Goal: Navigation & Orientation: Find specific page/section

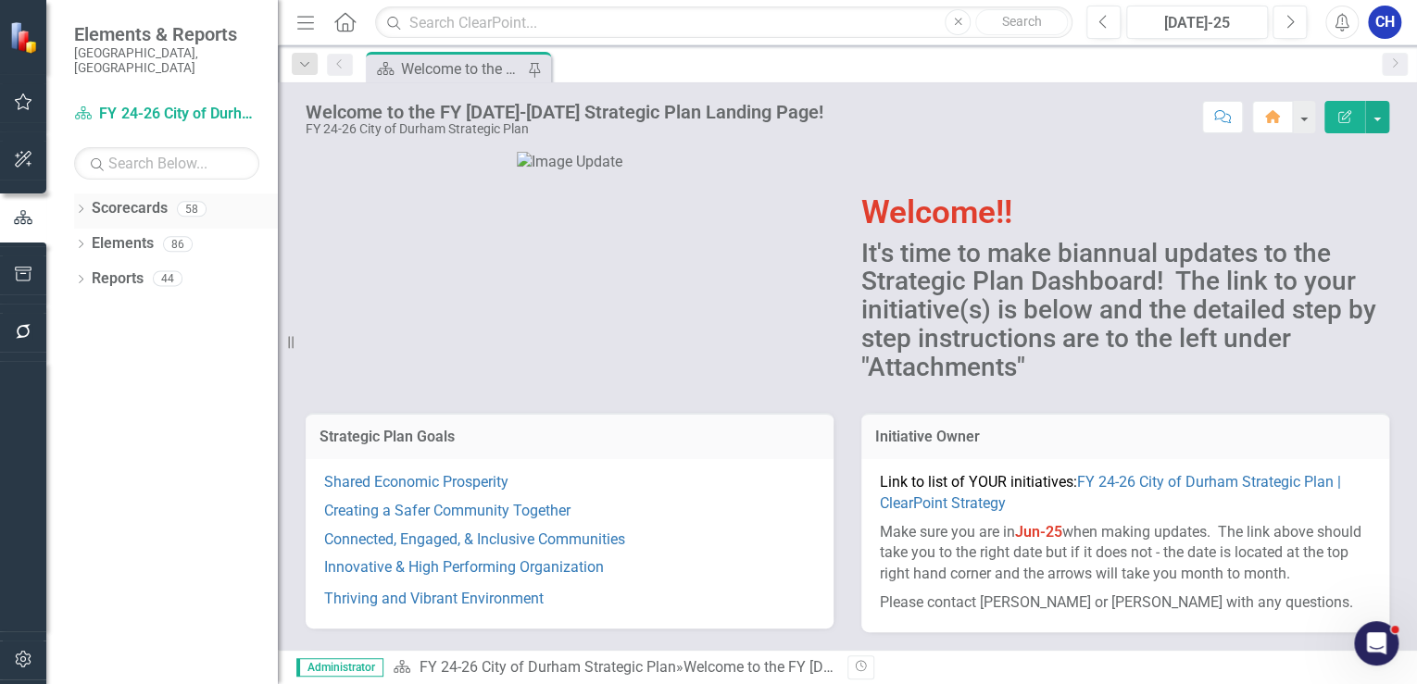
click at [82, 193] on div "Dropdown Scorecards 58" at bounding box center [176, 210] width 204 height 35
click at [80, 206] on icon "Dropdown" at bounding box center [80, 211] width 13 height 10
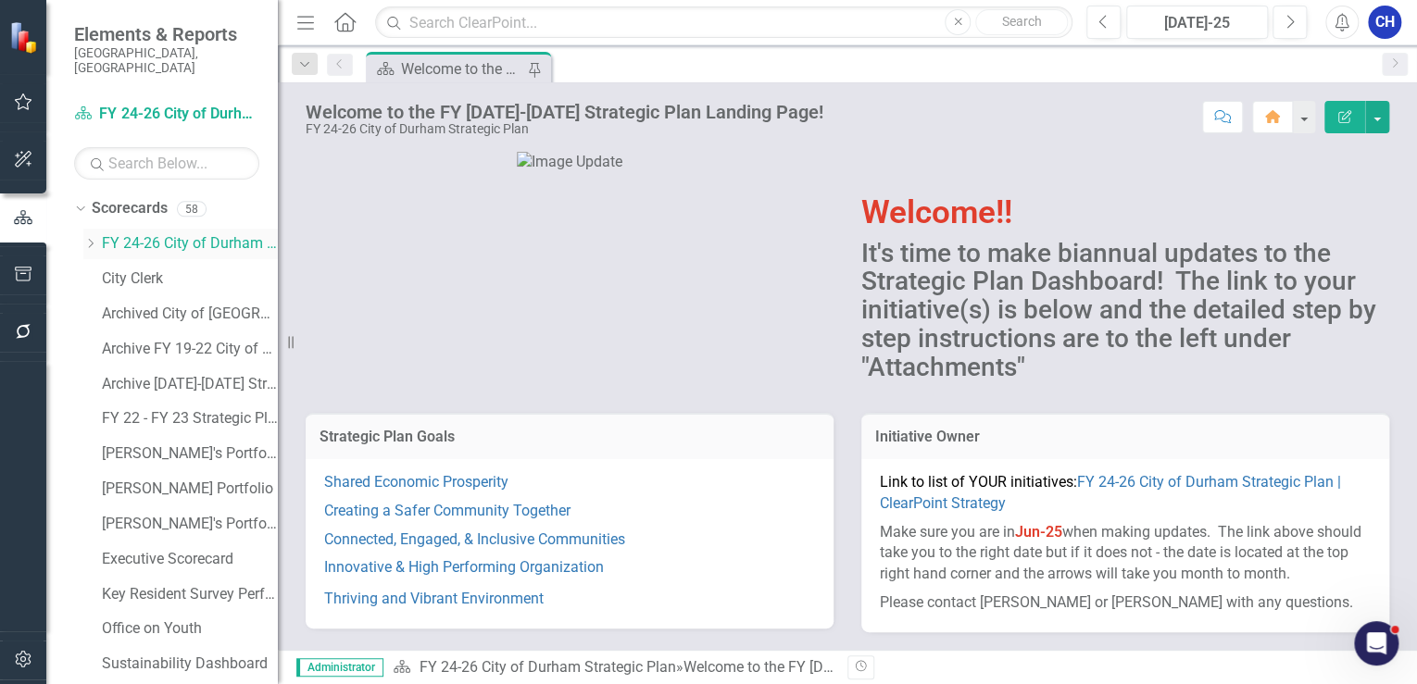
click at [94, 238] on icon "Dropdown" at bounding box center [90, 243] width 14 height 11
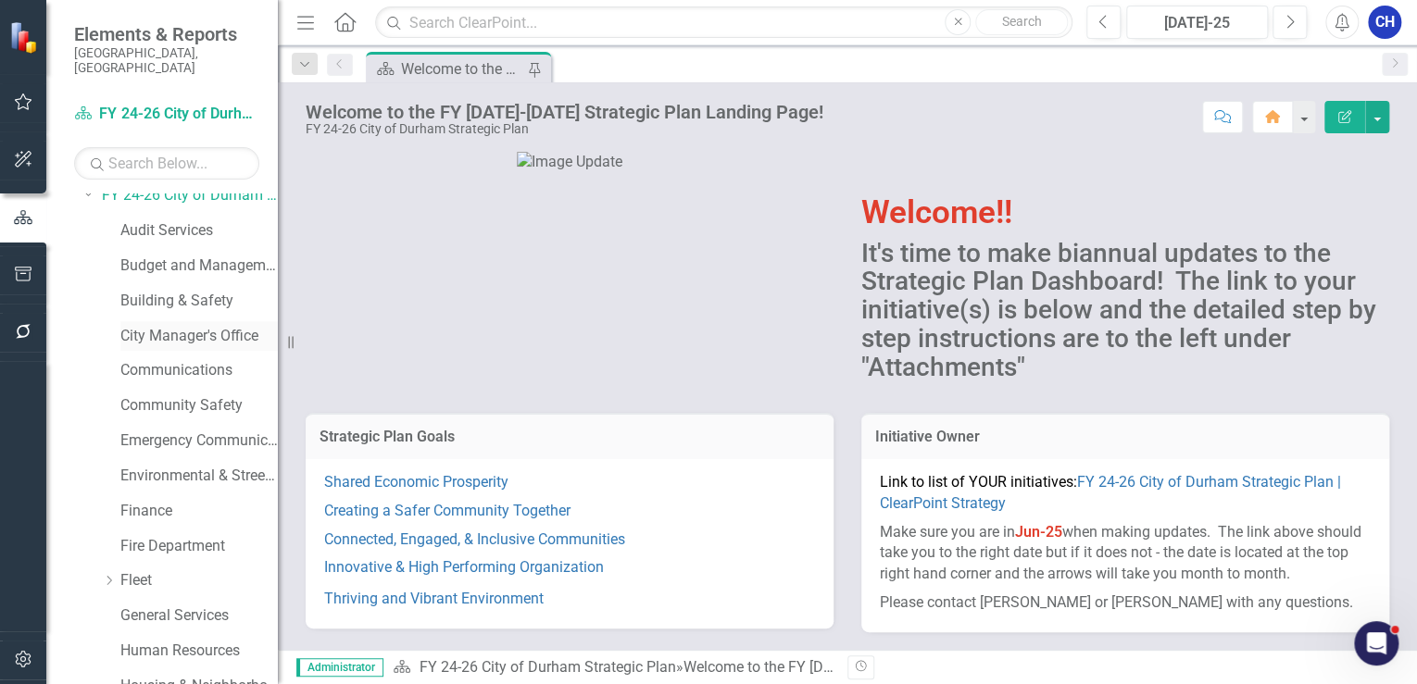
scroll to position [74, 0]
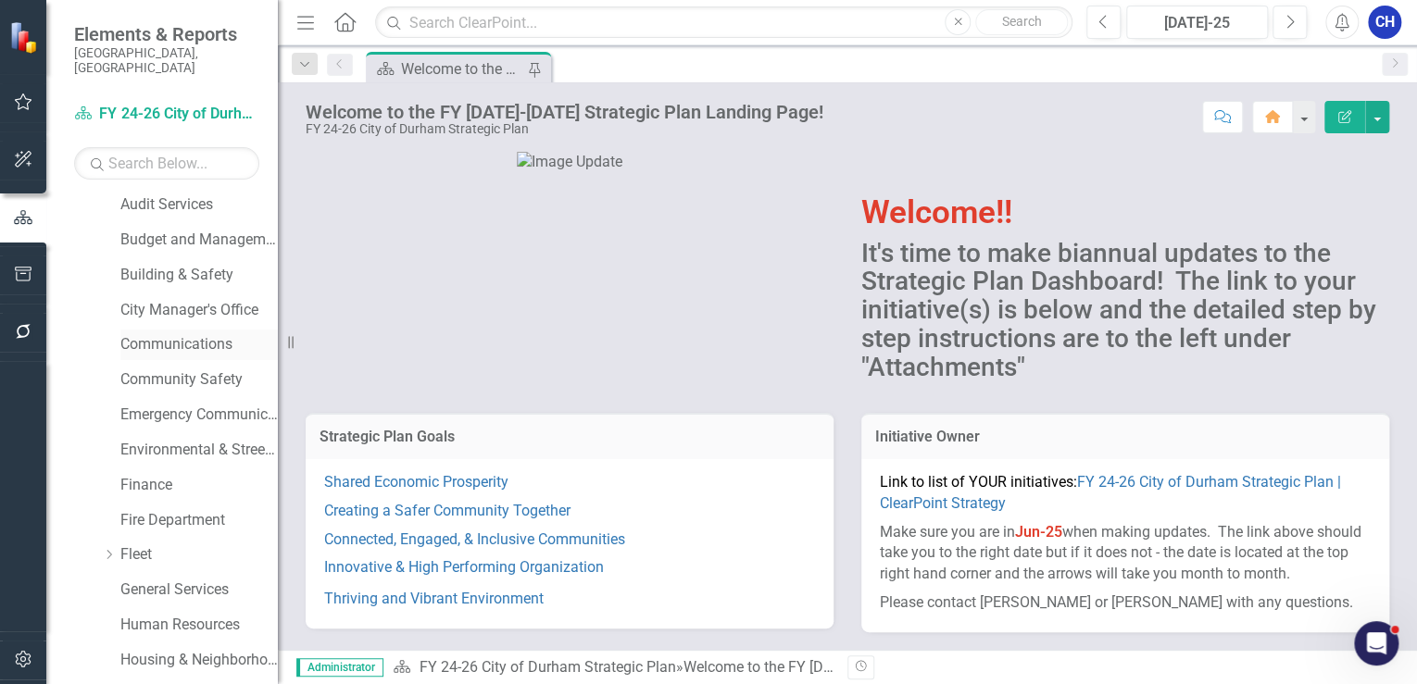
click at [181, 334] on link "Communications" at bounding box center [198, 344] width 157 height 21
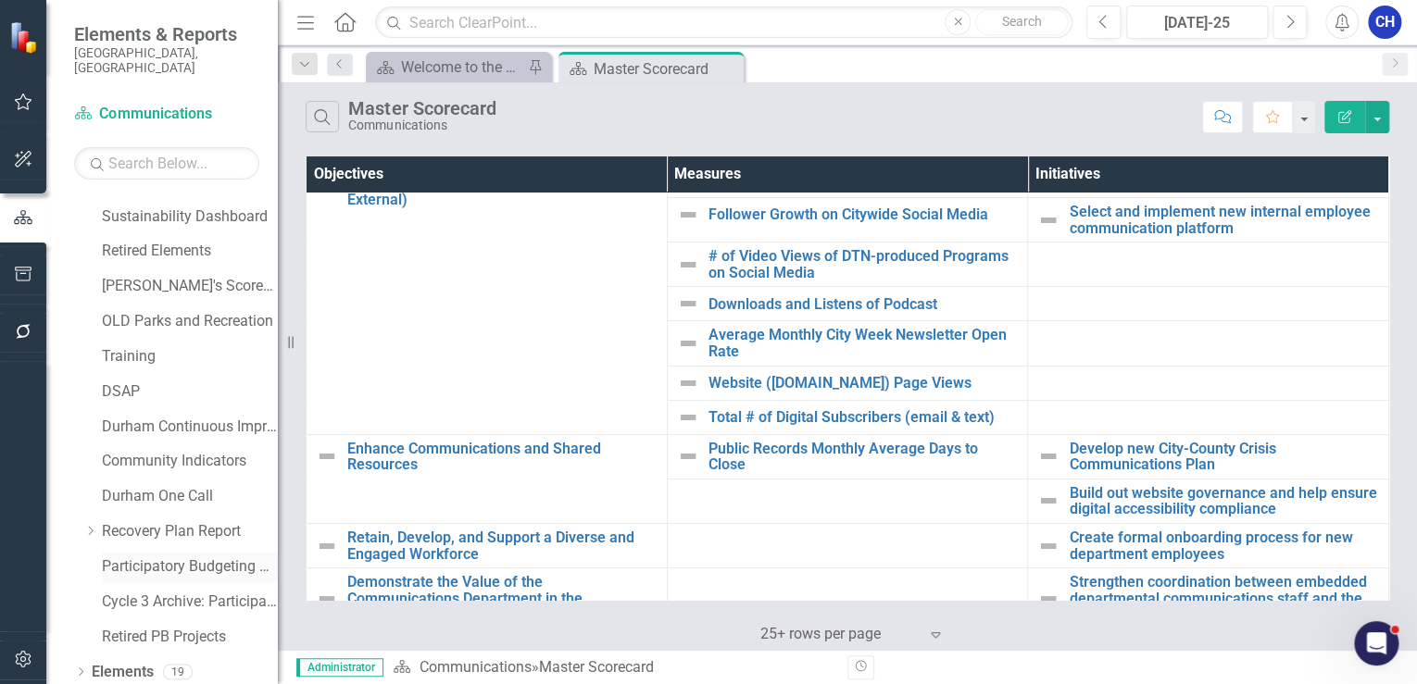
scroll to position [1316, 0]
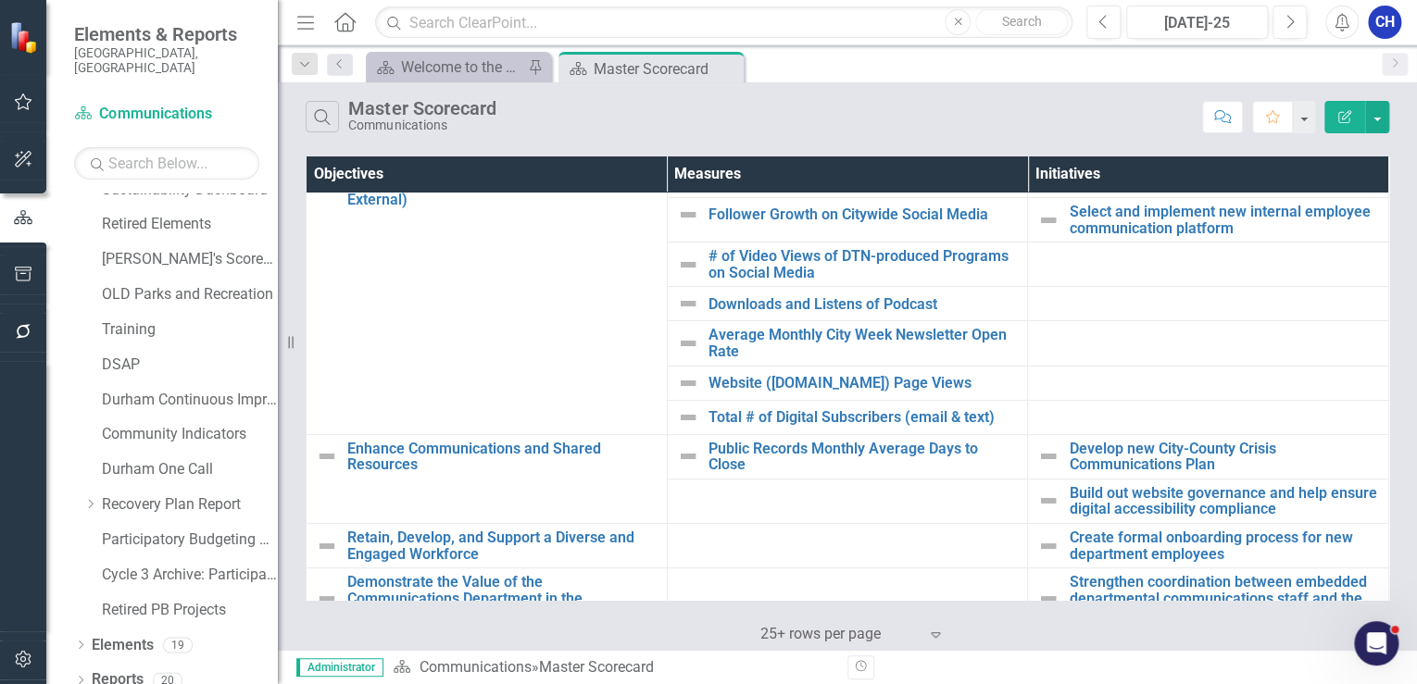
click at [71, 667] on div "Dropdown Scorecards 58 Dropdown FY 24-26 City of [GEOGRAPHIC_DATA] Strategic Pl…" at bounding box center [161, 438] width 231 height 491
click at [73, 666] on div "Dropdown Scorecards 58 Dropdown FY 24-26 City of [GEOGRAPHIC_DATA] Strategic Pl…" at bounding box center [161, 438] width 231 height 491
click at [79, 677] on icon "Dropdown" at bounding box center [80, 682] width 13 height 10
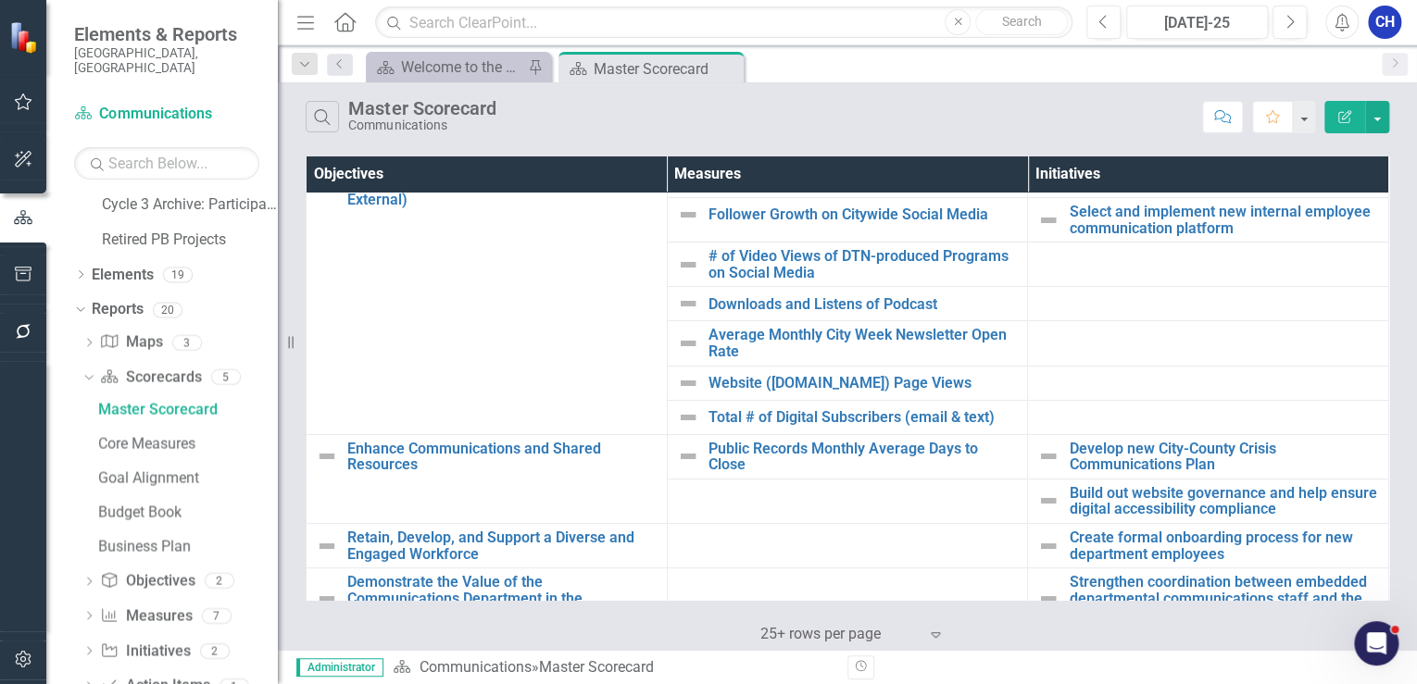
scroll to position [1719, 0]
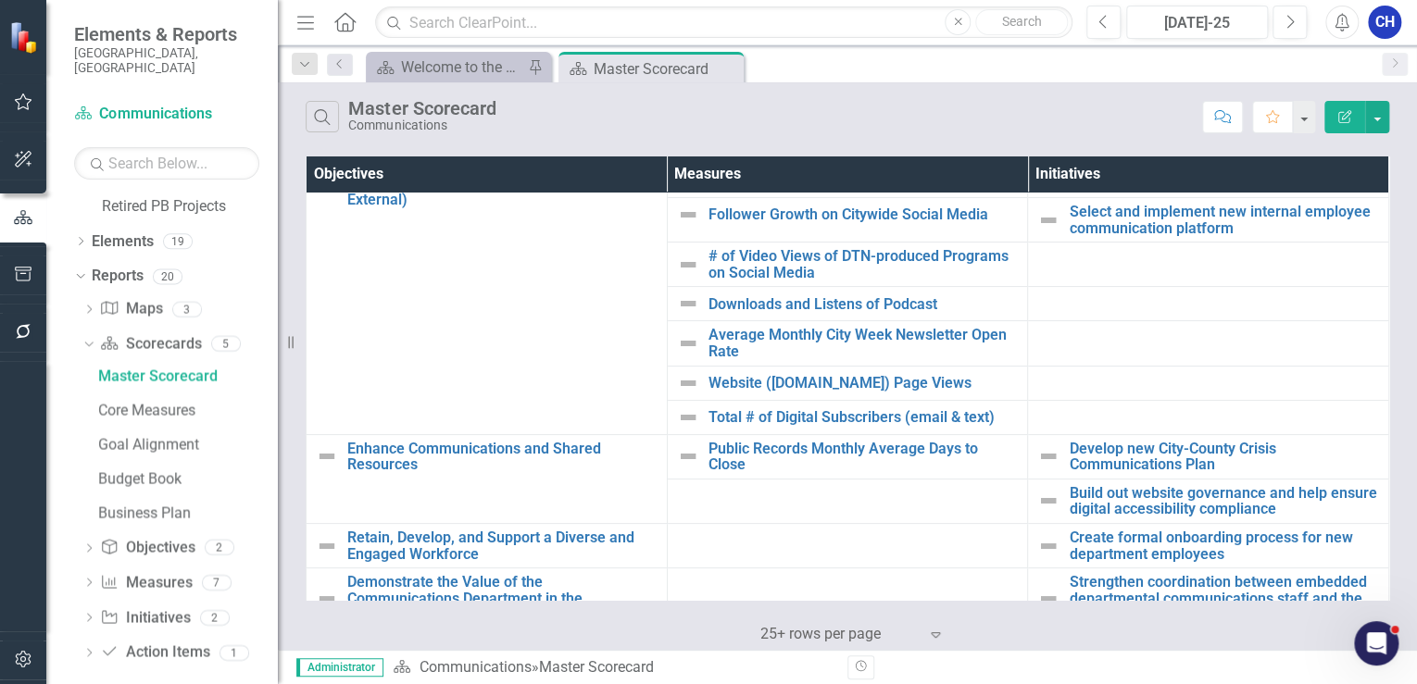
click at [82, 579] on icon "Dropdown" at bounding box center [88, 584] width 13 height 10
click at [145, 506] on div "Measures" at bounding box center [188, 514] width 180 height 17
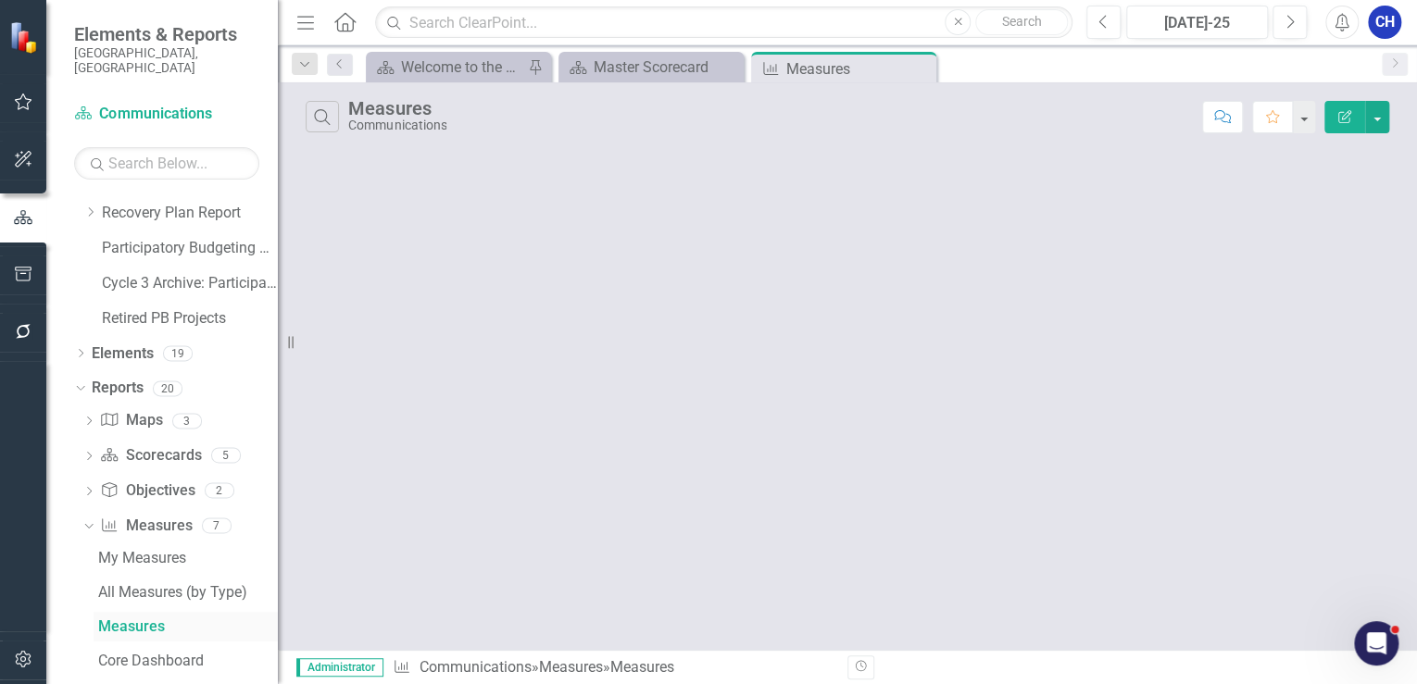
scroll to position [1548, 0]
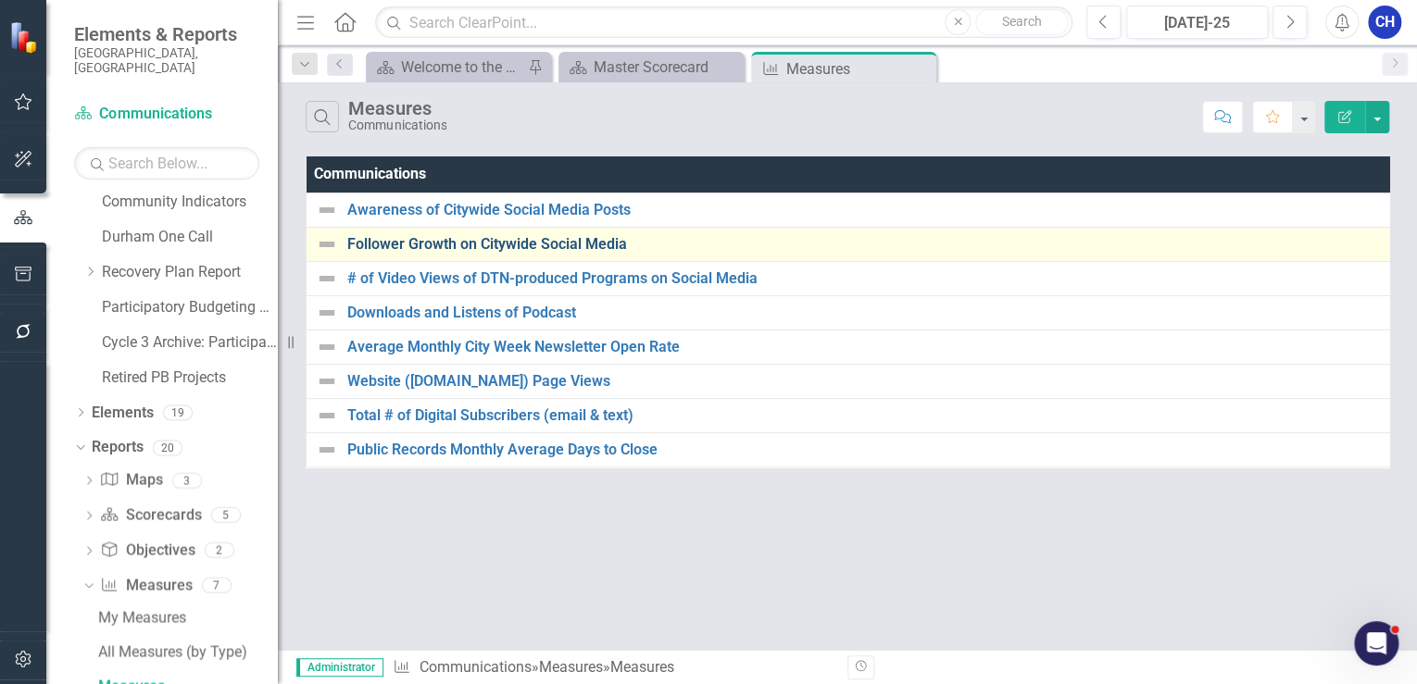
click at [490, 240] on link "Follower Growth on Citywide Social Media" at bounding box center [866, 244] width 1039 height 17
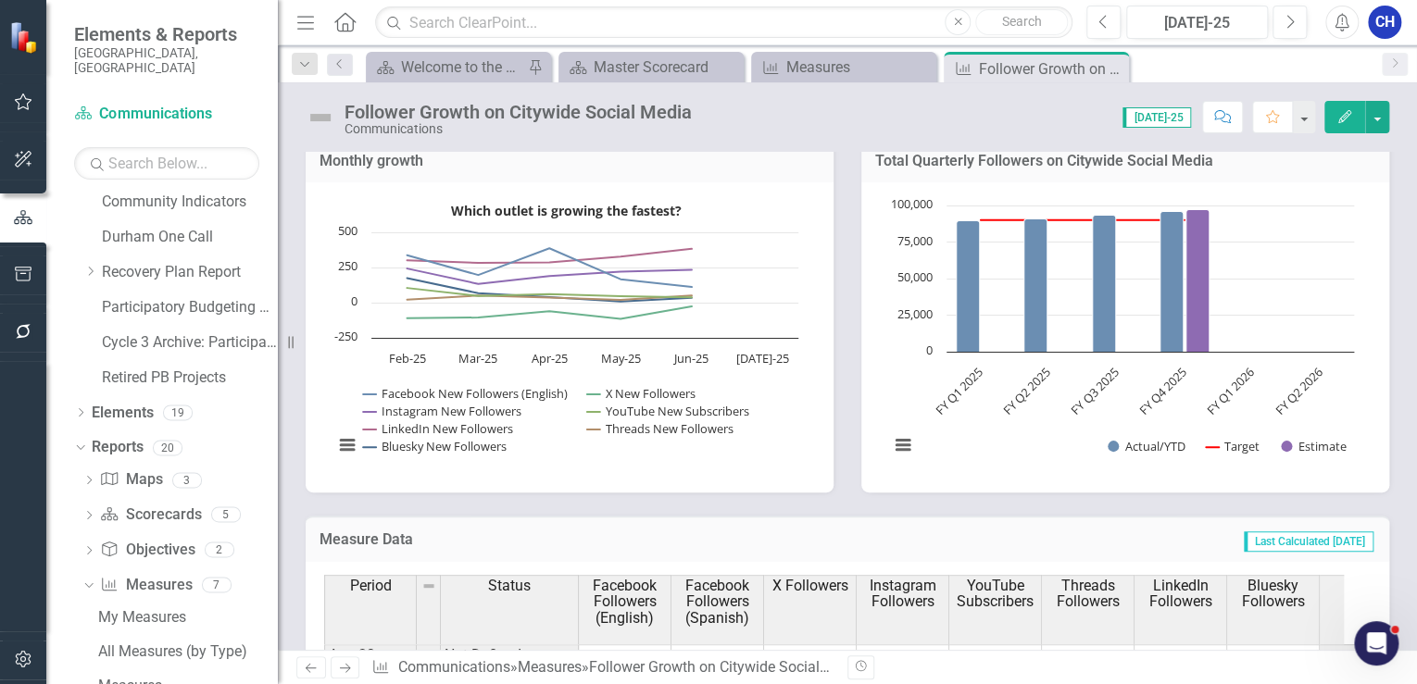
scroll to position [1185, 0]
